Goal: Task Accomplishment & Management: Use online tool/utility

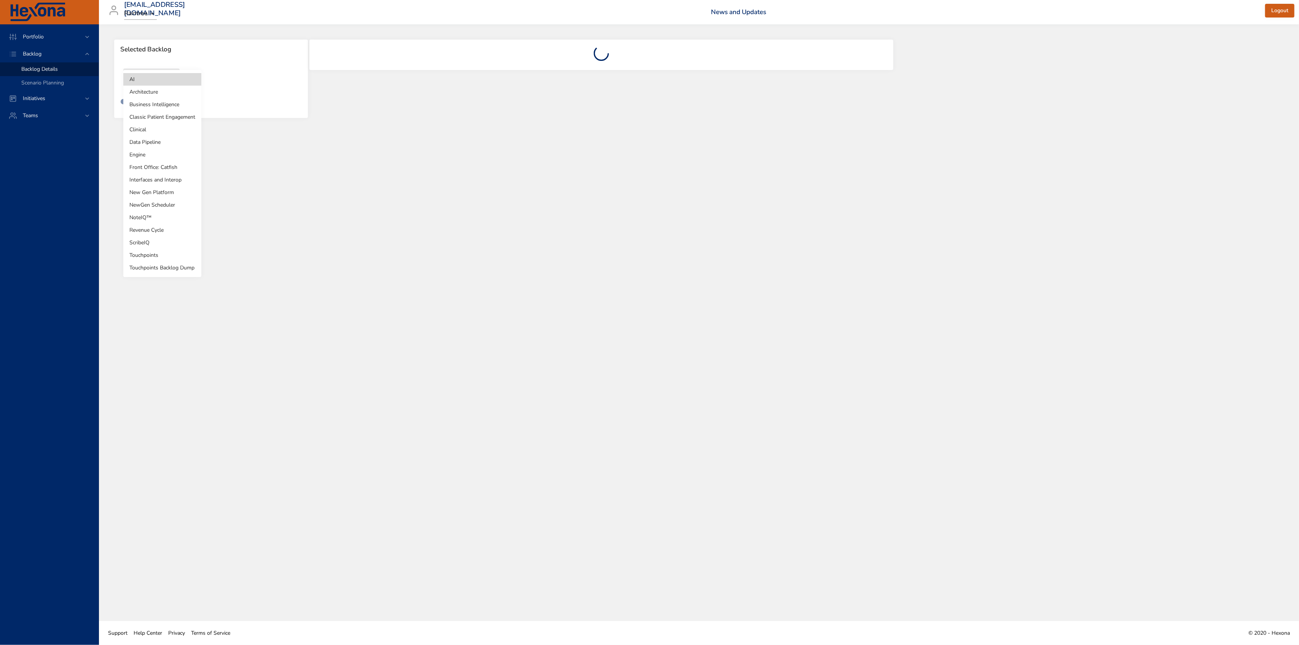
click at [164, 78] on body "Portfolio Backlog Backlog Details Scenario Planning Initiatives Teams [EMAIL_AD…" at bounding box center [649, 322] width 1299 height 645
click at [147, 252] on li "Touchpoints" at bounding box center [162, 255] width 78 height 13
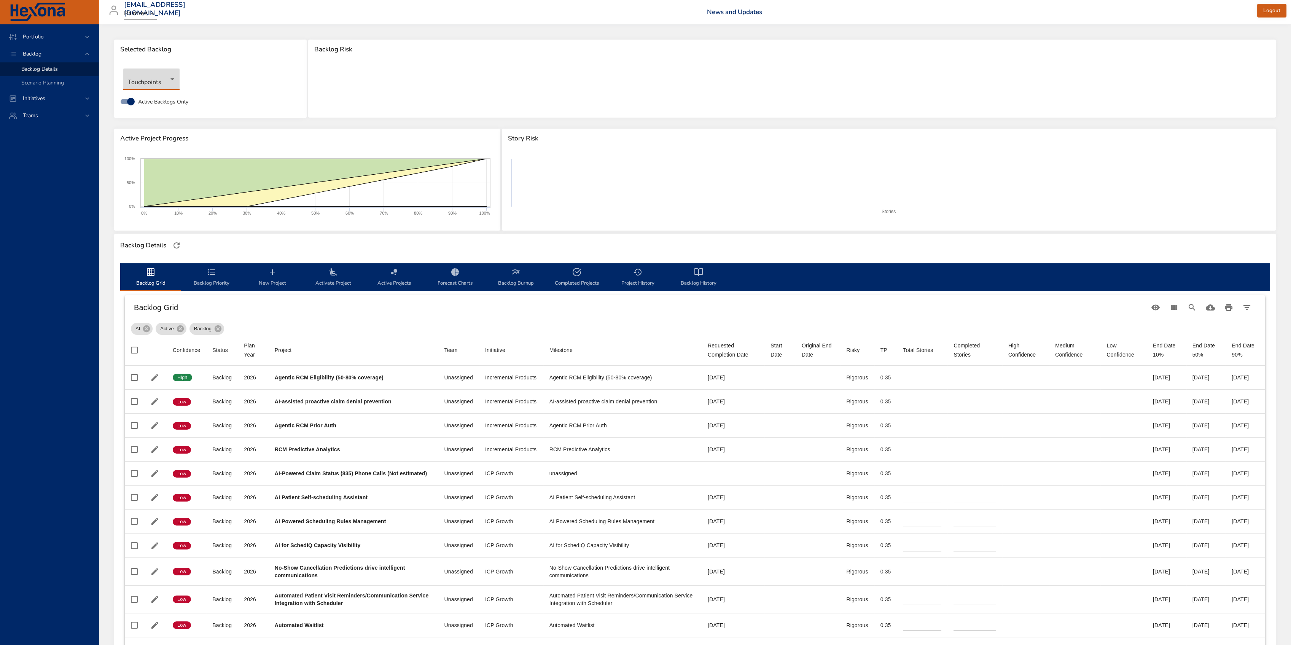
type input "**"
type input "*"
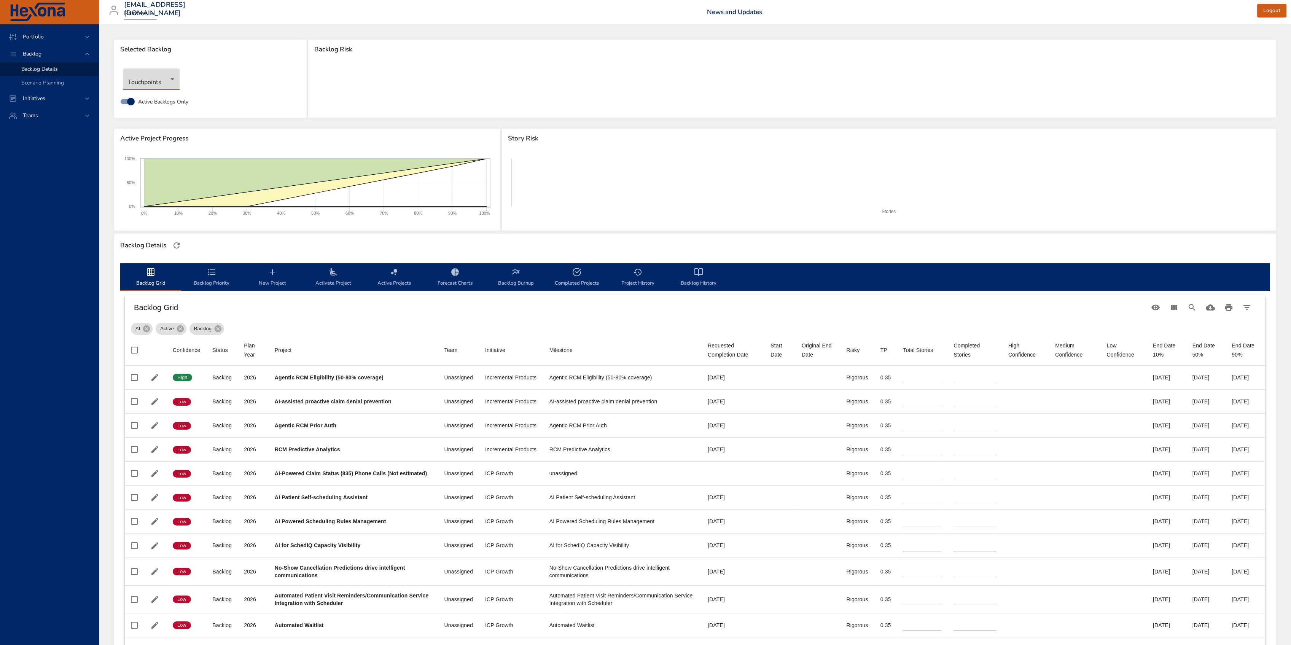
type input "*"
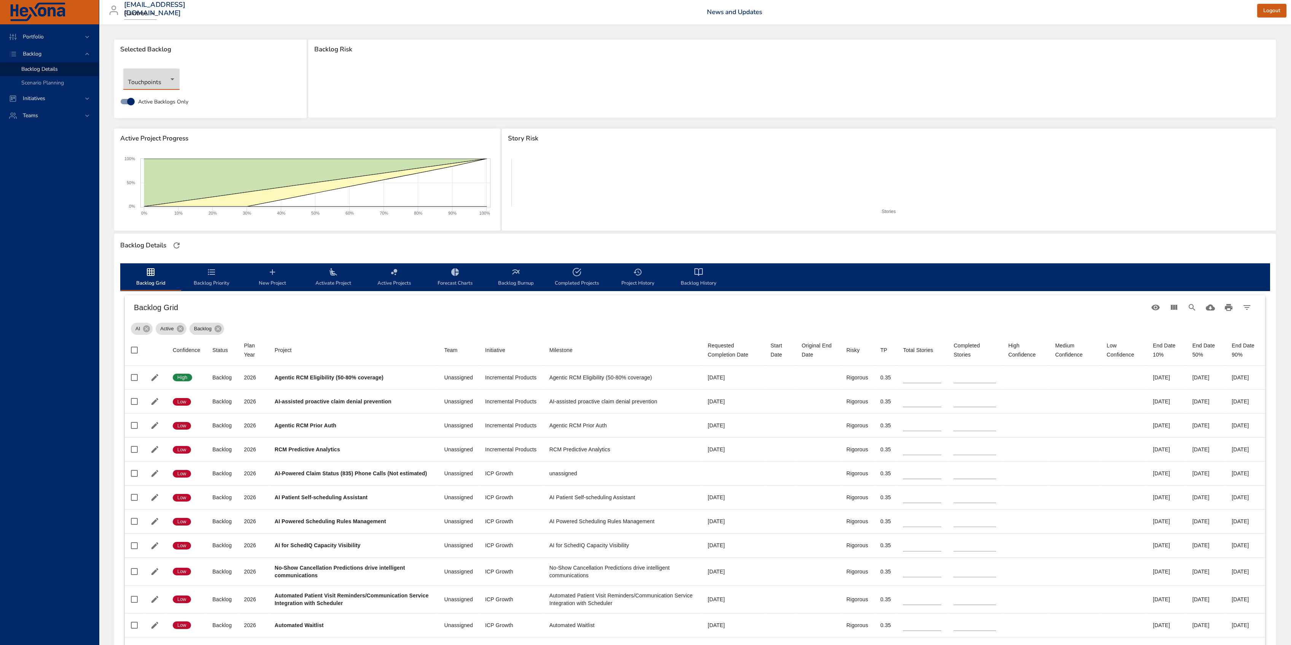
type input "**"
type input "*"
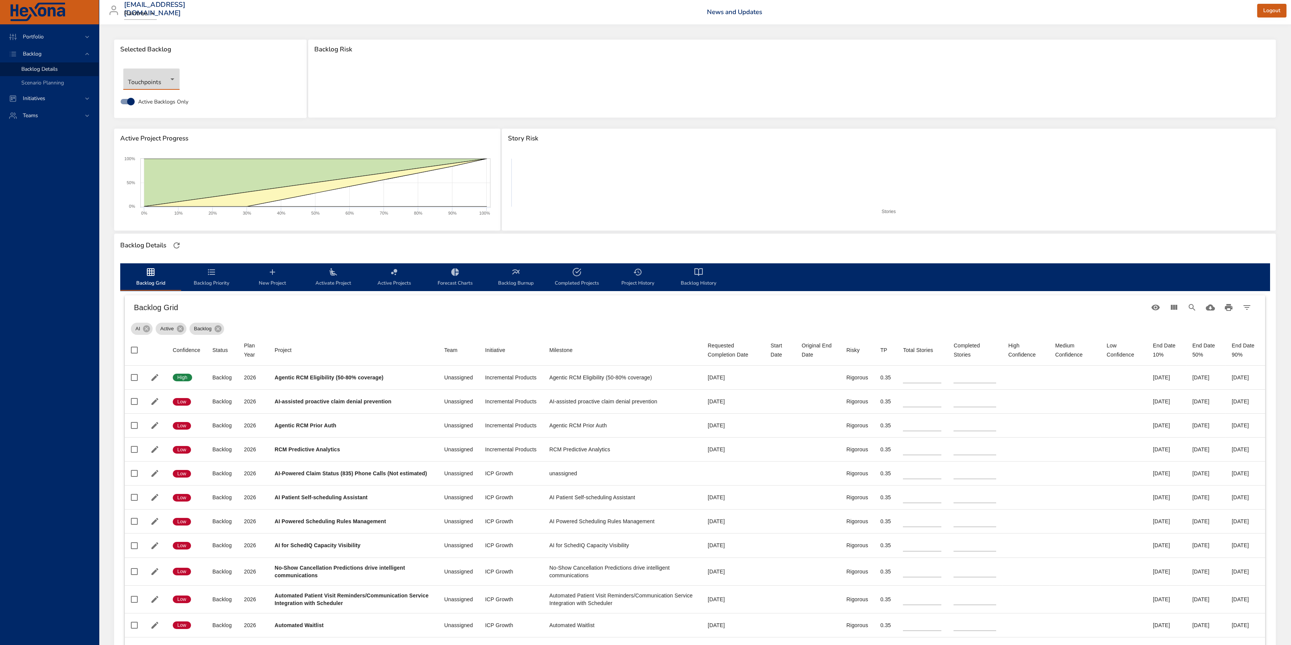
type input "*"
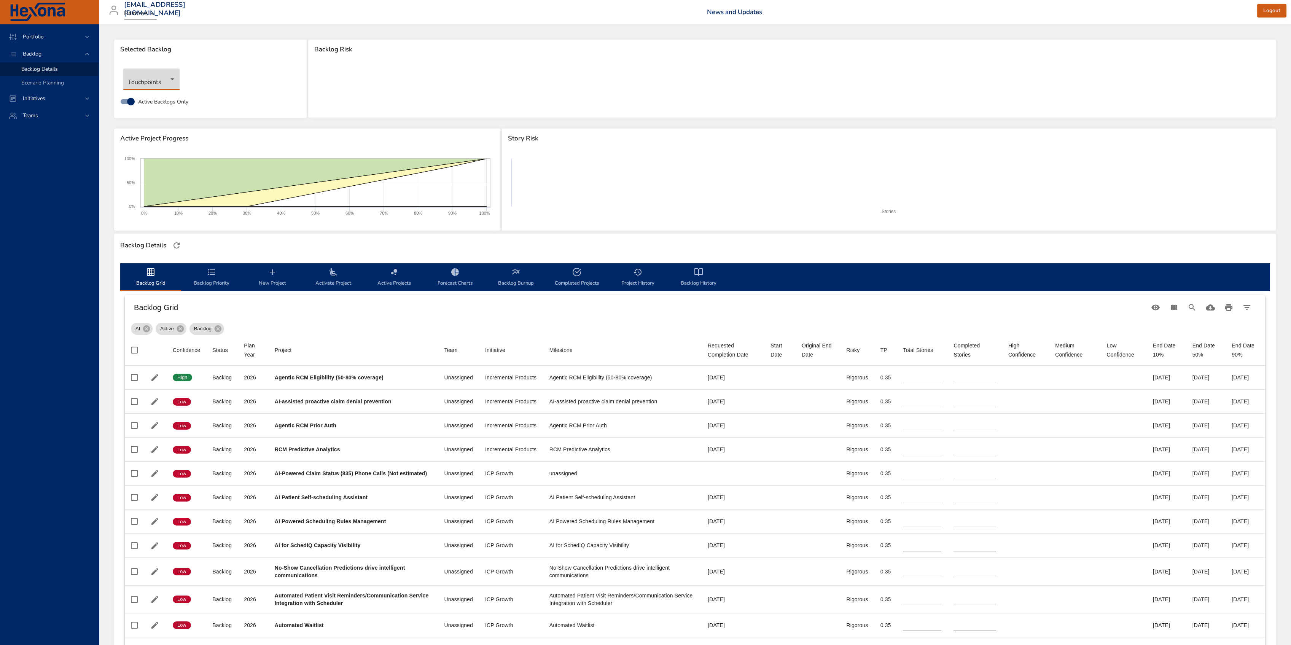
type input "*"
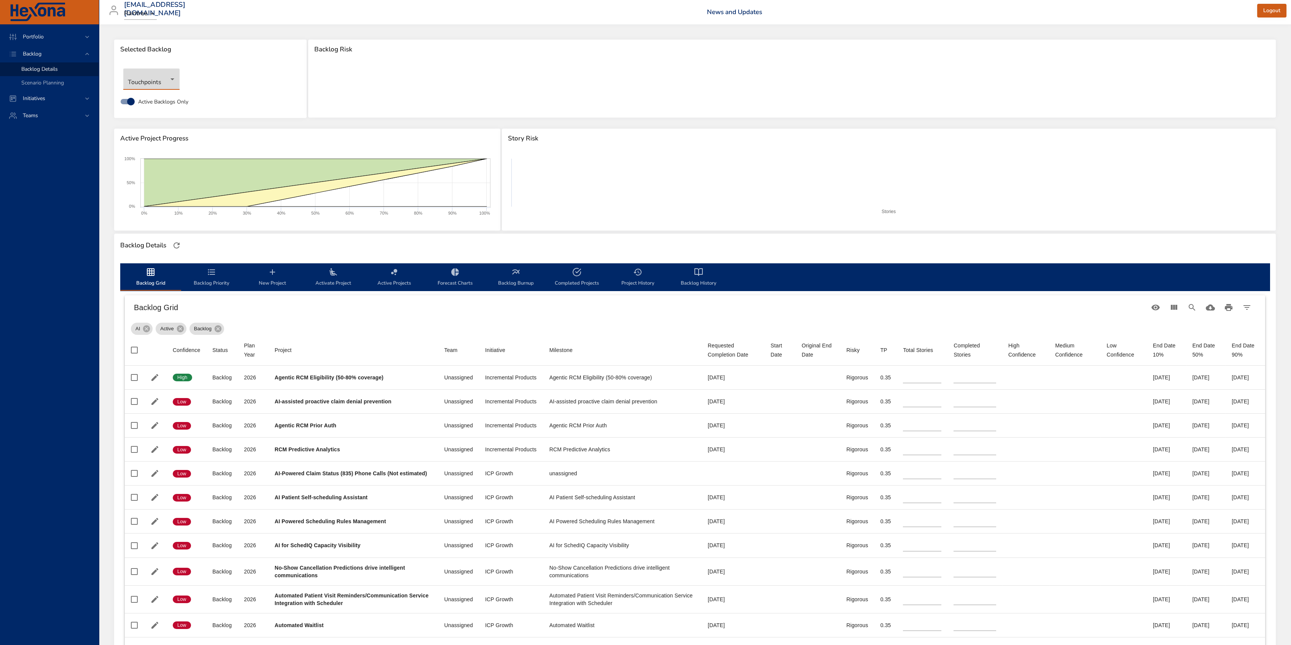
type input "*"
type input "**"
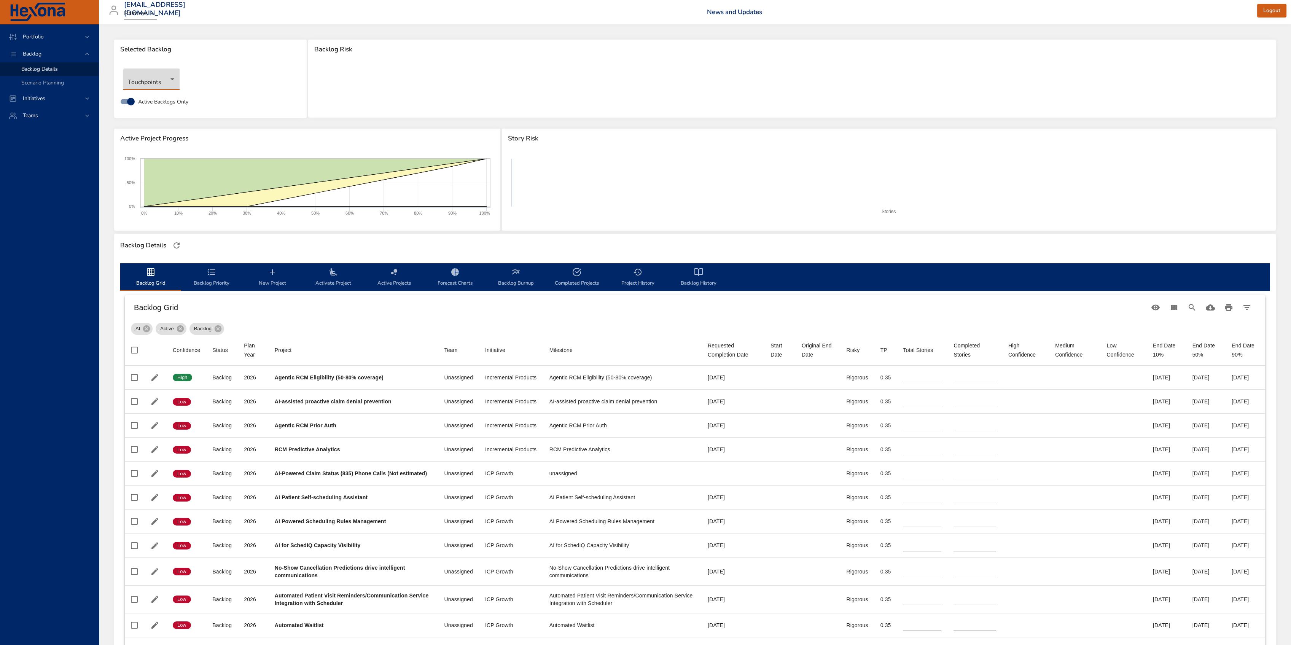
type input "**"
type input "*"
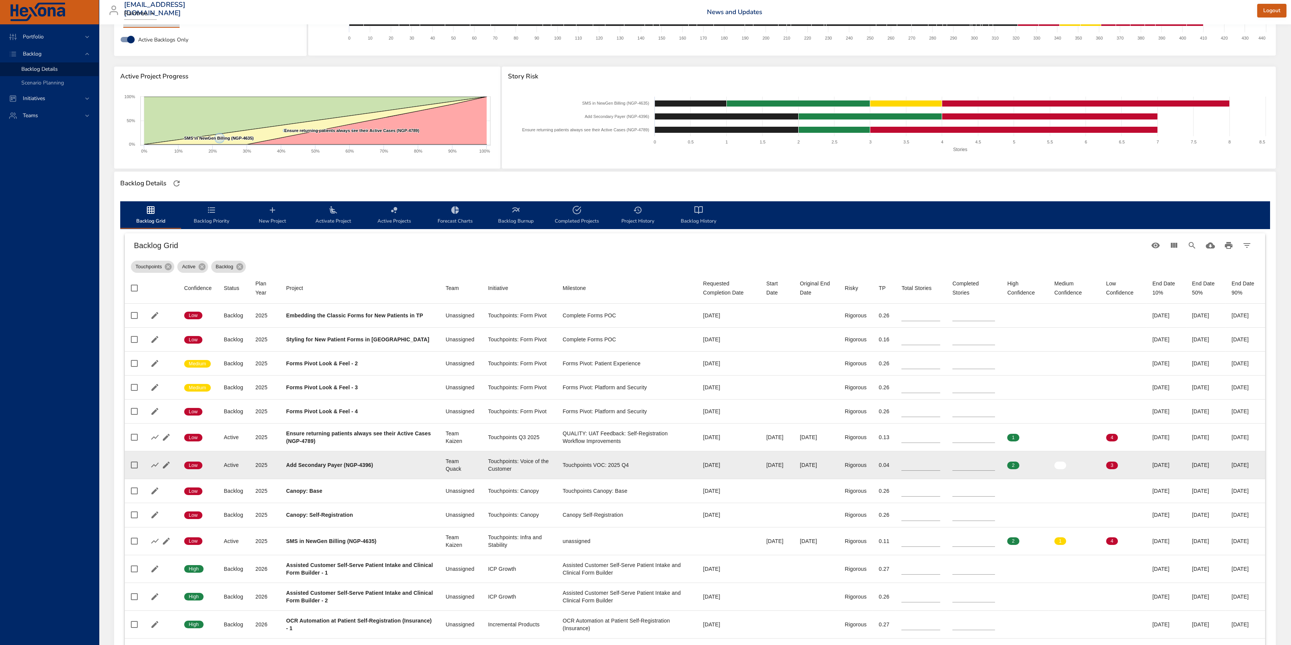
scroll to position [67, 0]
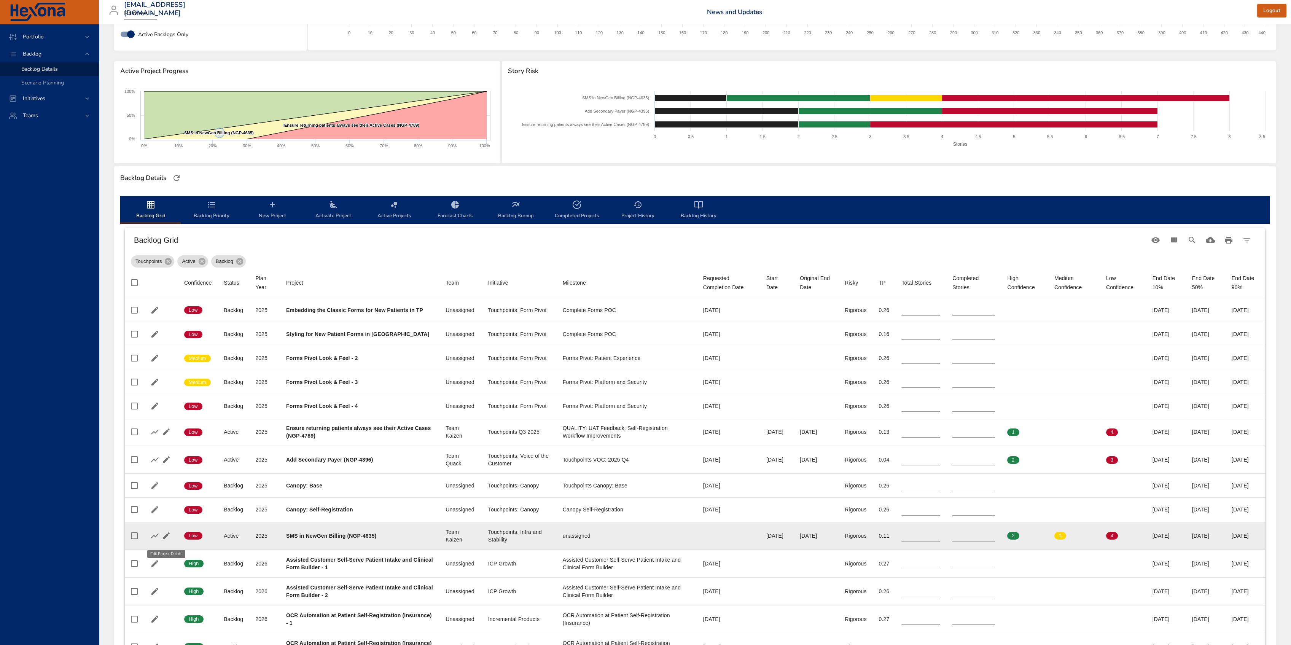
click at [165, 540] on icon "button" at bounding box center [166, 535] width 9 height 9
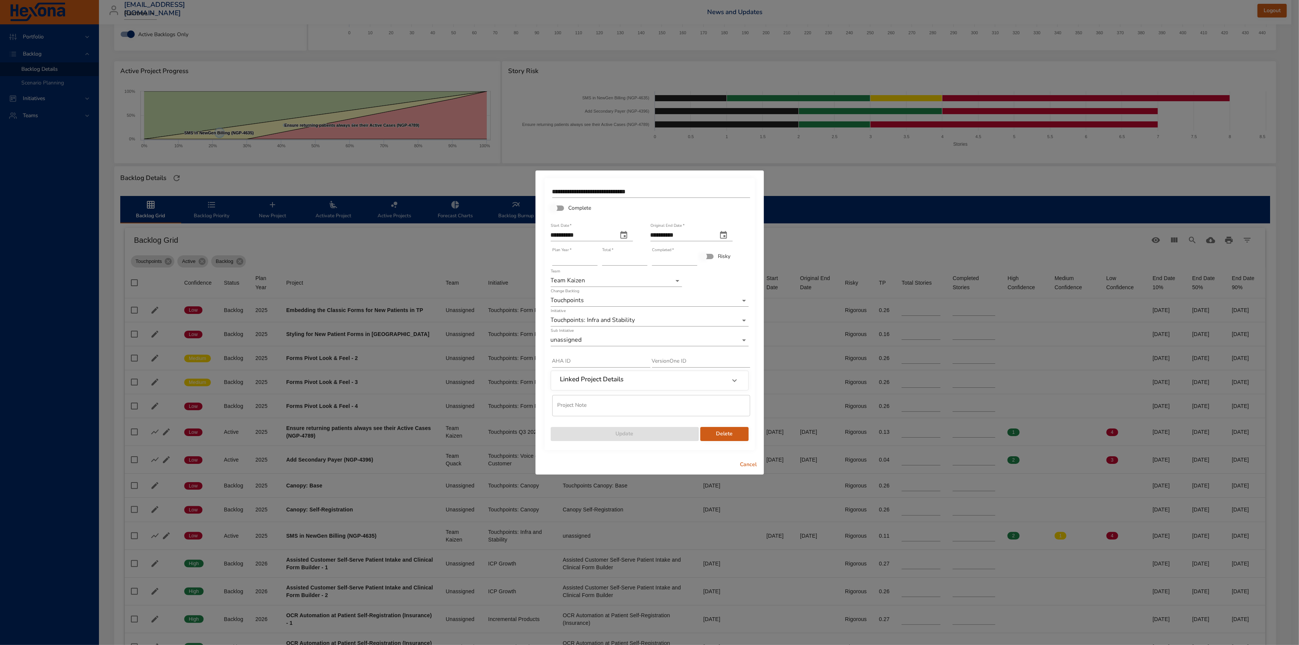
click at [628, 234] on icon "start date" at bounding box center [623, 235] width 9 height 9
click at [573, 332] on p "30" at bounding box center [571, 334] width 6 height 8
click at [628, 237] on icon "start date" at bounding box center [623, 235] width 9 height 9
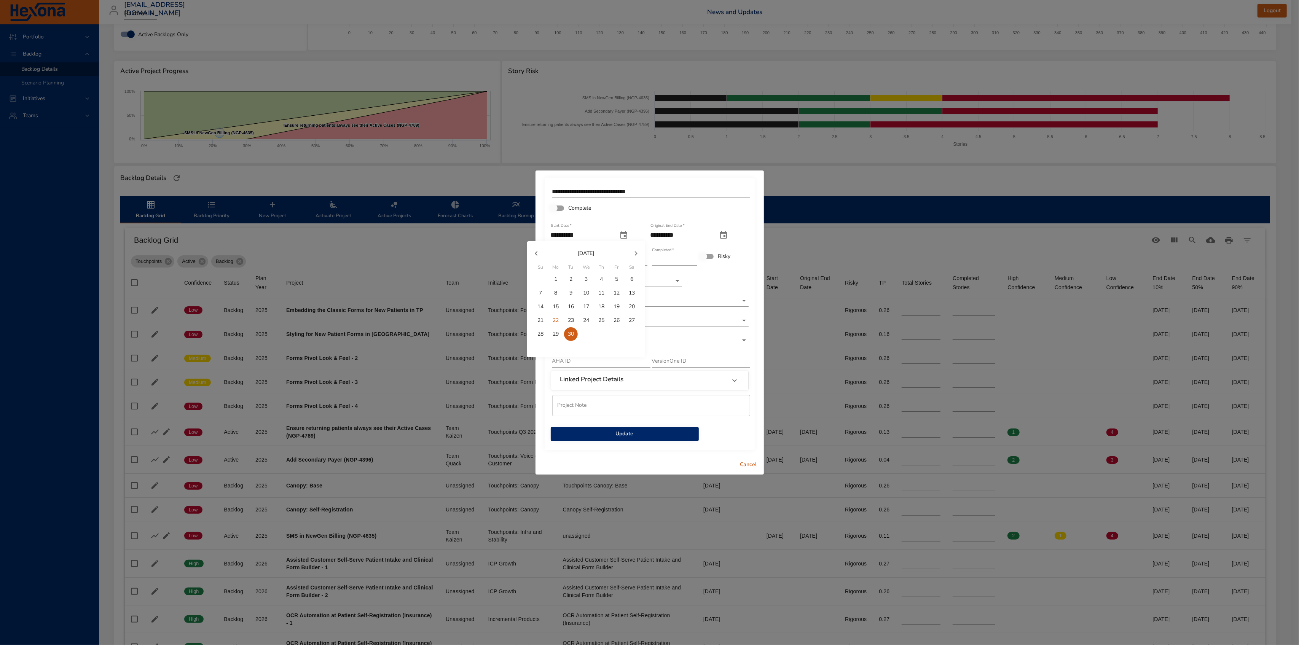
click at [634, 254] on icon "button" at bounding box center [635, 253] width 9 height 9
click at [571, 295] on p "7" at bounding box center [570, 293] width 3 height 8
type input "**********"
click at [727, 236] on icon "original end date" at bounding box center [723, 235] width 7 height 8
click at [736, 256] on icon "button" at bounding box center [735, 253] width 9 height 9
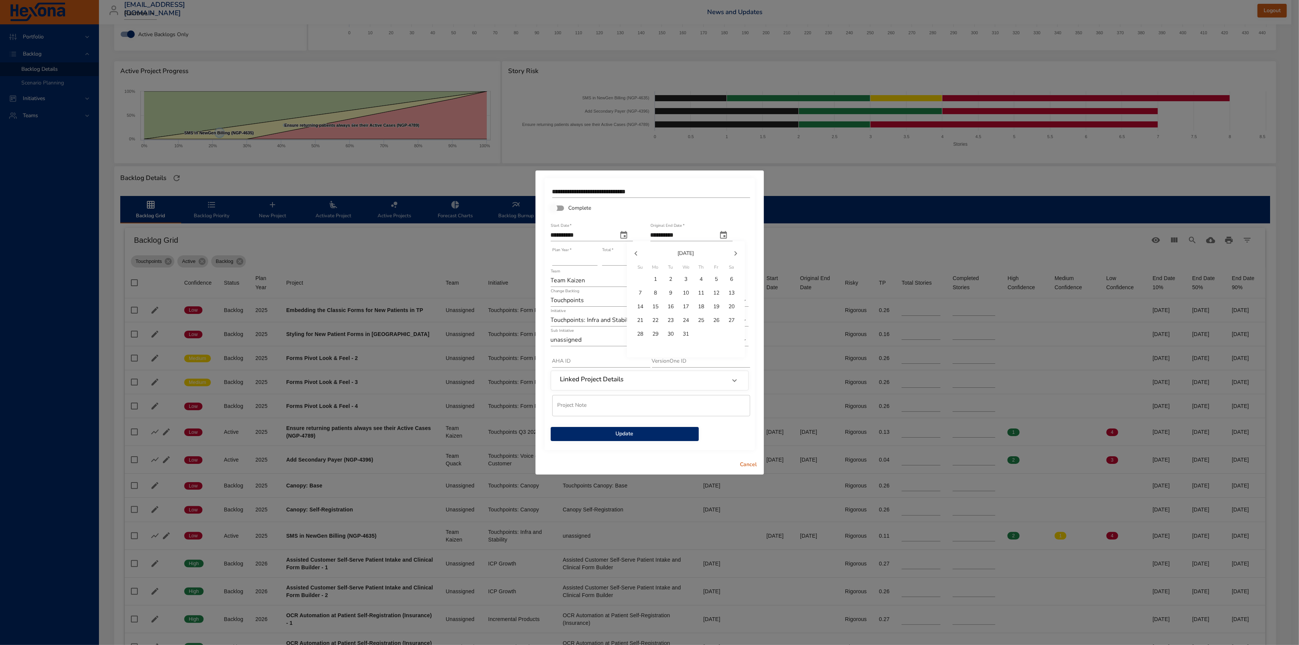
click at [545, 288] on div at bounding box center [649, 322] width 1299 height 645
click at [748, 462] on span "Cancel" at bounding box center [748, 465] width 18 height 10
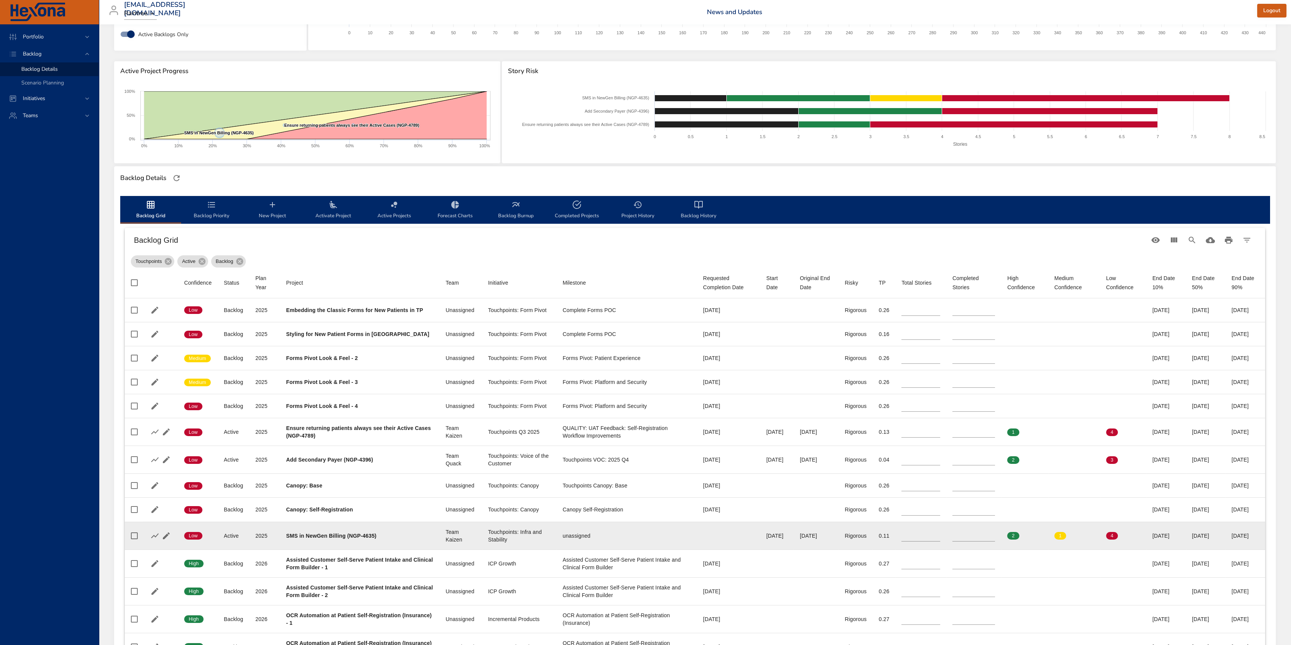
click at [697, 543] on td "Requested Completion Date" at bounding box center [728, 536] width 63 height 28
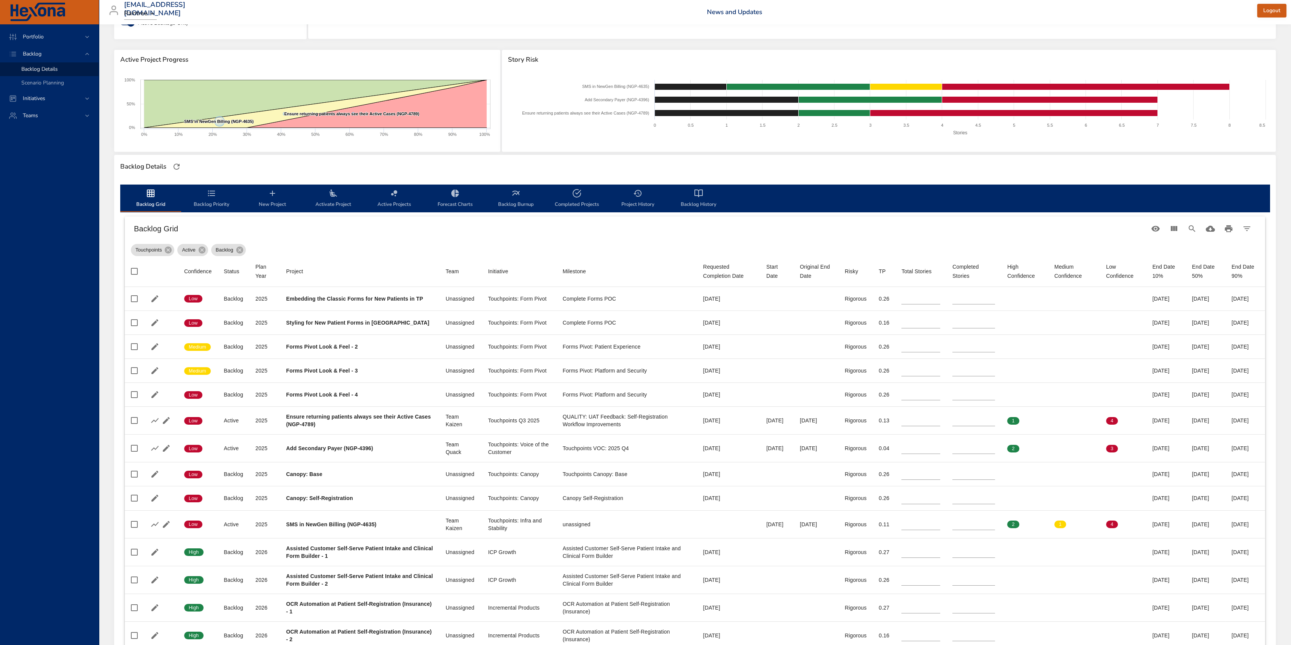
scroll to position [84, 0]
